Goal: Task Accomplishment & Management: Complete application form

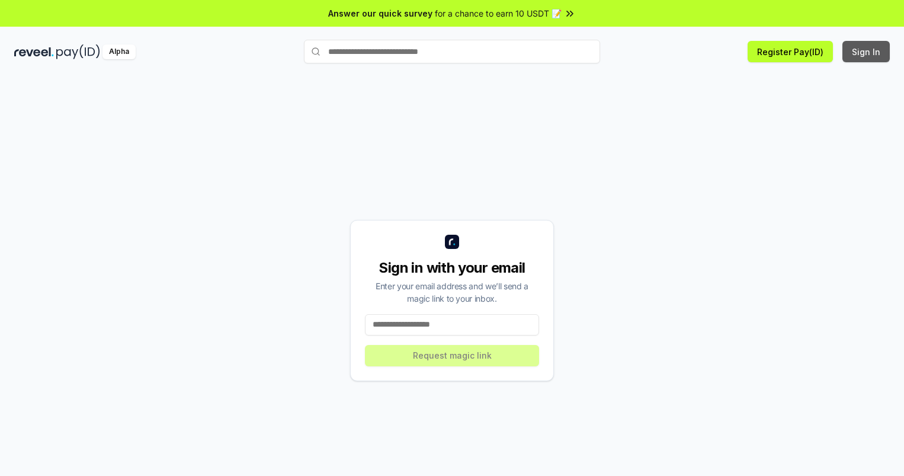
click at [867, 52] on button "Sign In" at bounding box center [865, 51] width 47 height 21
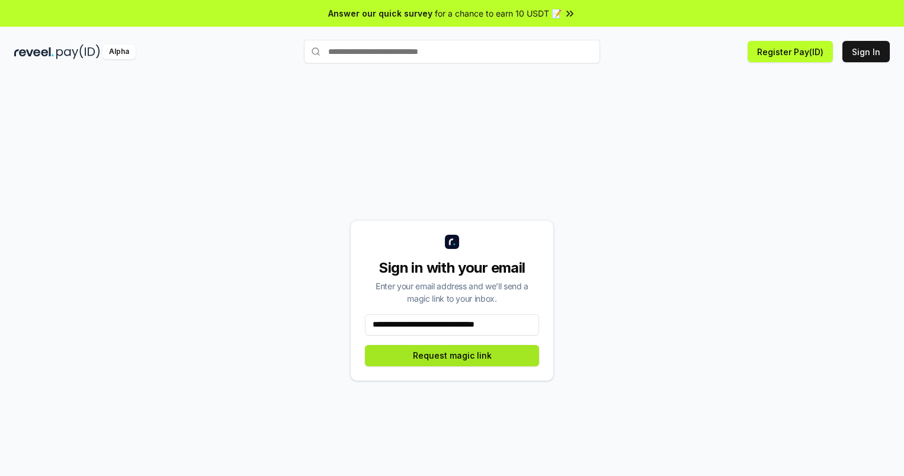
type input "**********"
click at [452, 355] on button "Request magic link" at bounding box center [452, 355] width 174 height 21
